Goal: Information Seeking & Learning: Learn about a topic

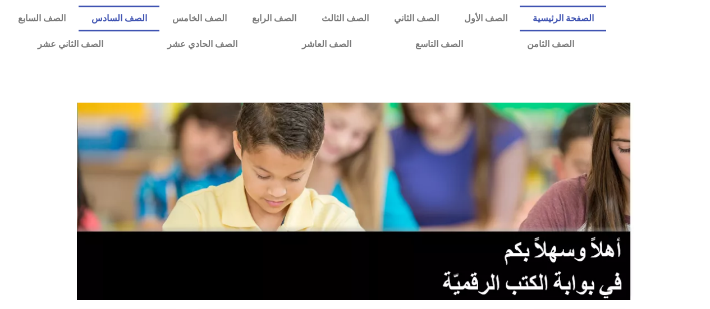
click at [159, 19] on link "الصف السادس" at bounding box center [119, 19] width 81 height 26
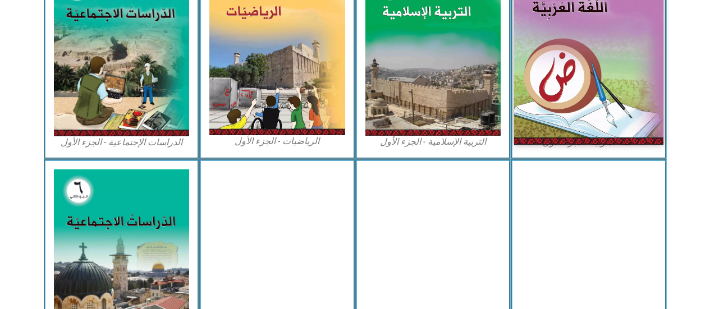
scroll to position [337, 0]
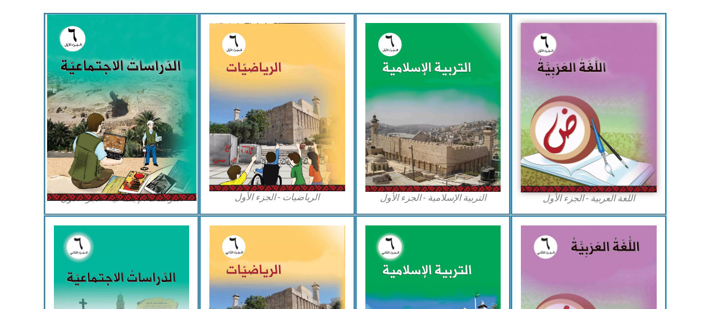
click at [102, 98] on img at bounding box center [121, 108] width 149 height 186
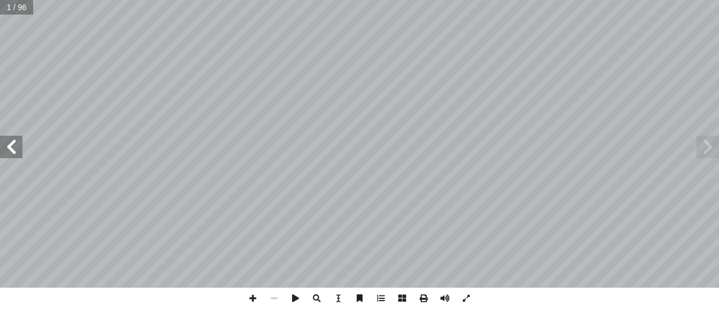
click at [18, 144] on div "ُ ة ّ الاجتماعي ُ راسات ّ الد ليف: أ ا فريق الت ) ً قا ّ أ. [PERSON_NAME] (منس …" at bounding box center [359, 144] width 719 height 288
click at [8, 131] on div "ُ ة ّ الاجتماعي ُ راسات ّ الد ليف: أ ا فريق الت ) ً قا ّ أ. [PERSON_NAME] (منس …" at bounding box center [359, 144] width 719 height 288
click at [11, 144] on span at bounding box center [11, 147] width 22 height 22
click at [13, 148] on span at bounding box center [11, 147] width 22 height 22
click at [12, 145] on span at bounding box center [11, 147] width 22 height 22
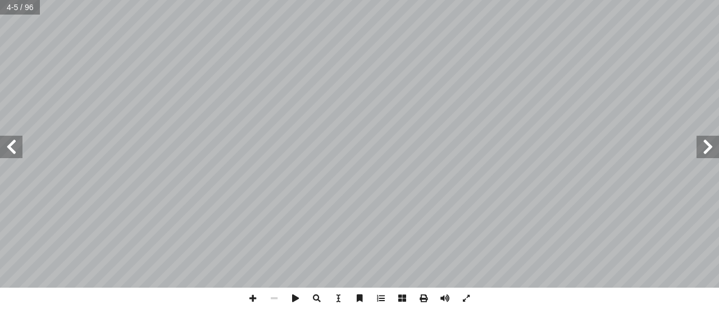
drag, startPoint x: 14, startPoint y: 146, endPoint x: 13, endPoint y: 138, distance: 7.9
click at [13, 139] on span at bounding box center [11, 147] width 22 height 22
click at [12, 138] on span at bounding box center [11, 147] width 22 height 22
click at [12, 139] on span at bounding box center [11, 147] width 22 height 22
click at [12, 140] on span at bounding box center [11, 147] width 22 height 22
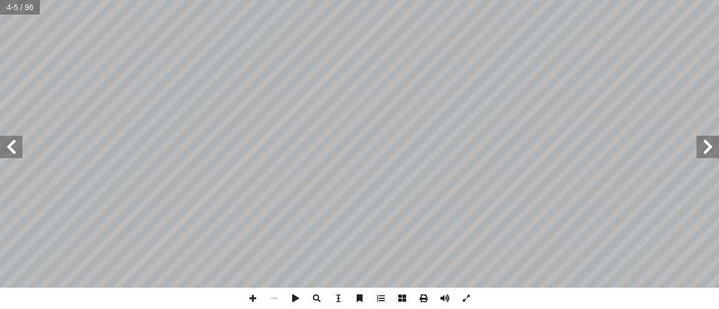
click at [15, 143] on span at bounding box center [11, 147] width 22 height 22
click at [16, 142] on span at bounding box center [11, 147] width 22 height 22
click at [13, 147] on span at bounding box center [11, 147] width 22 height 22
click at [0, 148] on span at bounding box center [11, 147] width 22 height 22
click at [251, 297] on span at bounding box center [252, 298] width 21 height 21
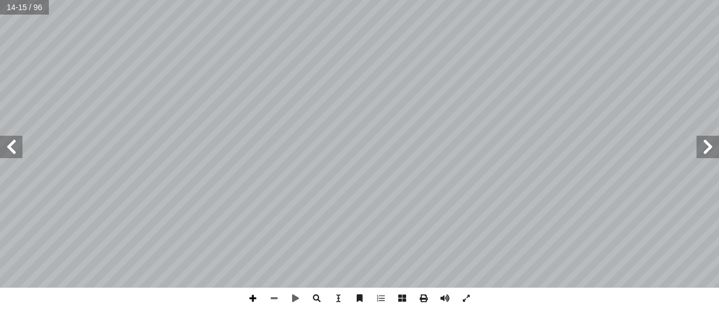
click at [252, 297] on span at bounding box center [252, 298] width 21 height 21
click at [146, 0] on html "الصفحة الرئيسية الصف الأول الصف الثاني الصف الثالث الصف الرابع الصف الخامس الصف…" at bounding box center [359, 51] width 719 height 102
drag, startPoint x: 247, startPoint y: 300, endPoint x: 247, endPoint y: 293, distance: 6.7
click at [247, 293] on span at bounding box center [252, 298] width 21 height 21
click at [272, 291] on span at bounding box center [273, 298] width 21 height 21
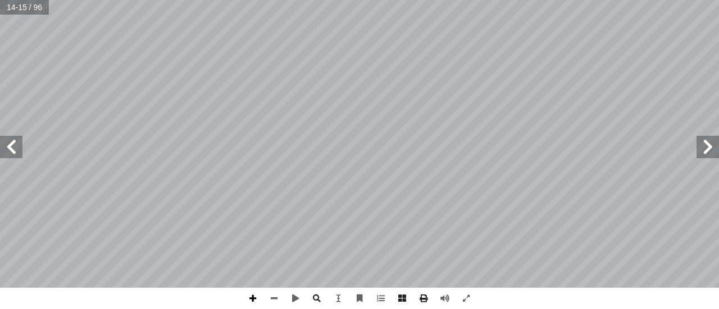
click at [254, 299] on span at bounding box center [252, 298] width 21 height 21
